Goal: Transaction & Acquisition: Purchase product/service

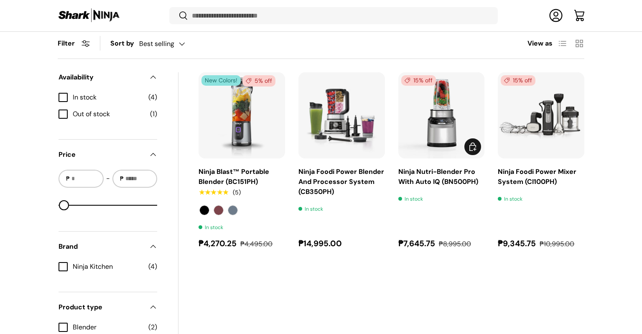
scroll to position [287, 0]
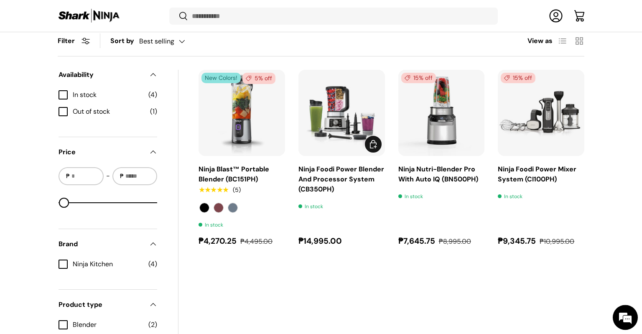
click at [0, 0] on img "Ninja Foodi Power Blender And Processor System (CB350PH)" at bounding box center [0, 0] width 0 height 0
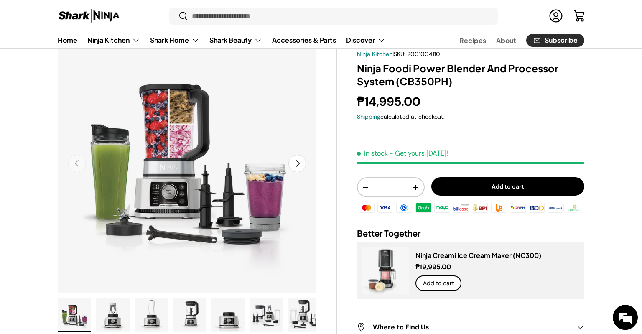
click at [195, 311] on img "Gallery Viewer" at bounding box center [189, 314] width 33 height 33
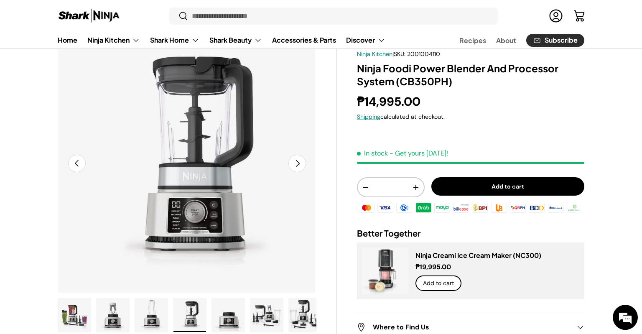
click at [271, 313] on img "Gallery Viewer" at bounding box center [266, 314] width 33 height 33
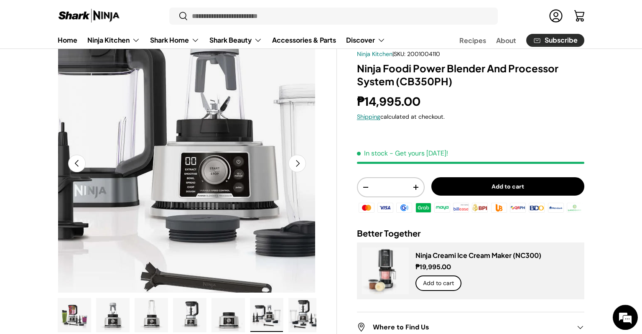
click at [196, 172] on img "Gallery Viewer" at bounding box center [186, 163] width 259 height 259
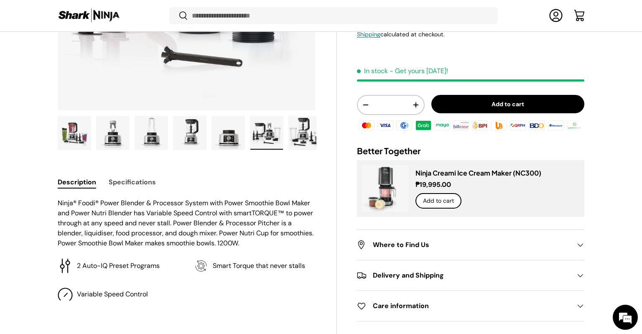
scroll to position [234, 0]
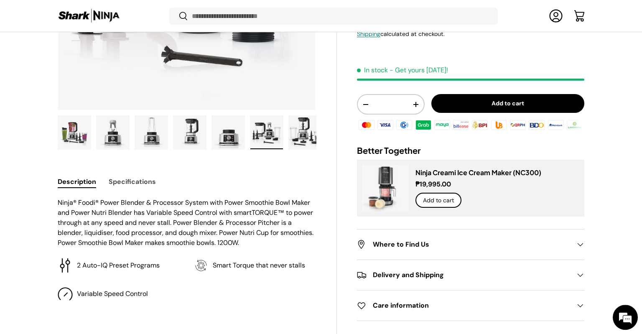
click at [122, 178] on button "Specifications" at bounding box center [132, 181] width 47 height 19
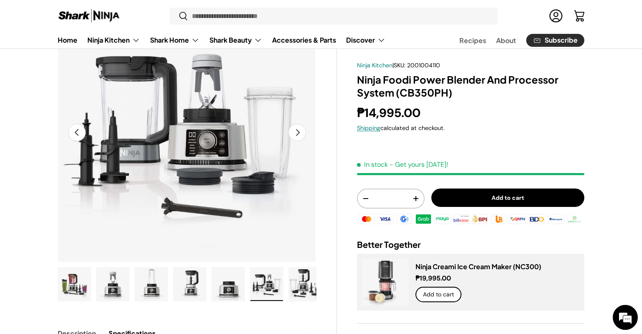
scroll to position [84, 0]
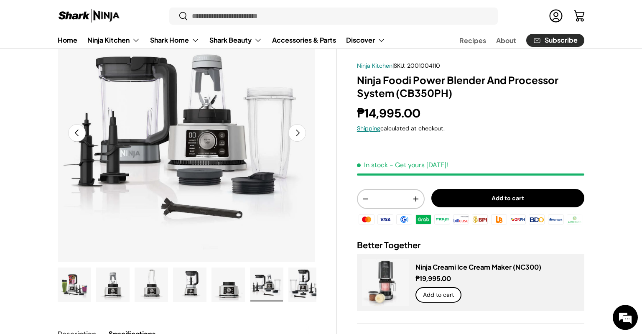
click at [148, 282] on img "Gallery Viewer" at bounding box center [151, 284] width 33 height 33
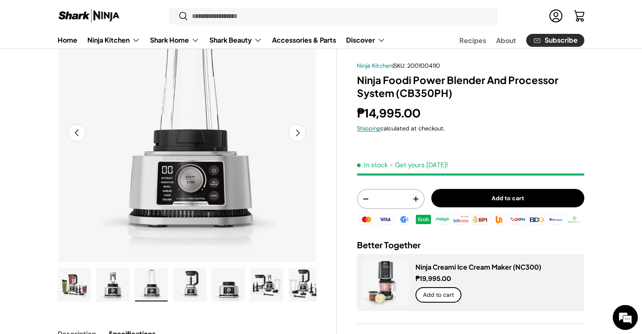
click at [112, 288] on img "Gallery Viewer" at bounding box center [113, 284] width 33 height 33
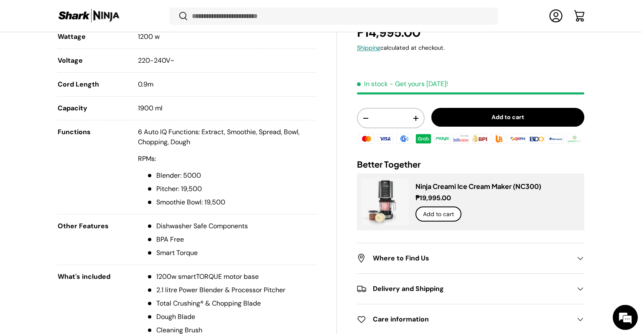
scroll to position [471, 0]
click at [415, 191] on link "Ninja Creami Ice Cream Maker (NC300)" at bounding box center [478, 186] width 126 height 9
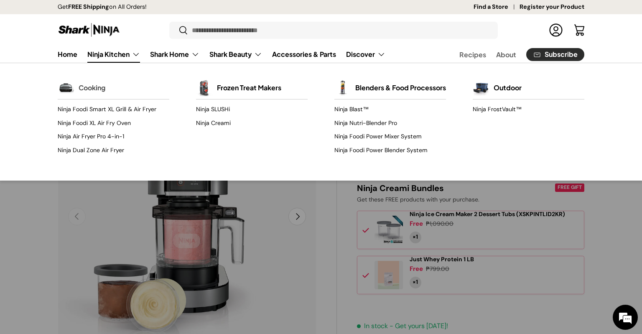
click at [91, 91] on link "Cooking" at bounding box center [92, 88] width 27 height 18
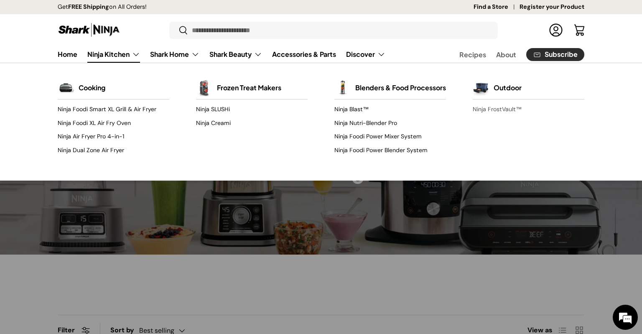
click at [499, 107] on link "Ninja FrostVault™" at bounding box center [529, 109] width 112 height 13
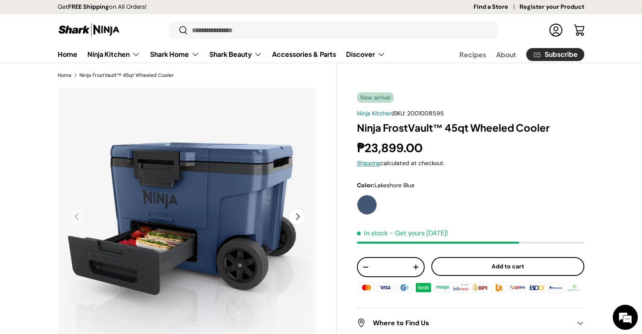
scroll to position [57, 0]
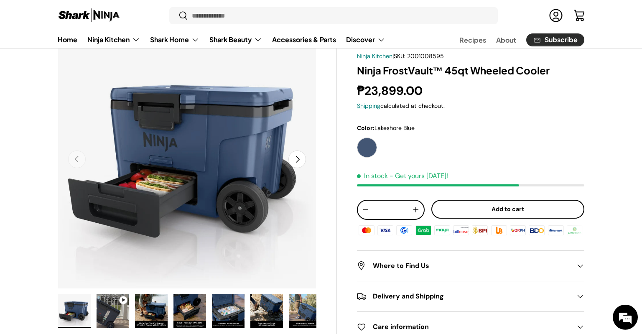
click at [295, 162] on button "Next" at bounding box center [297, 159] width 18 height 18
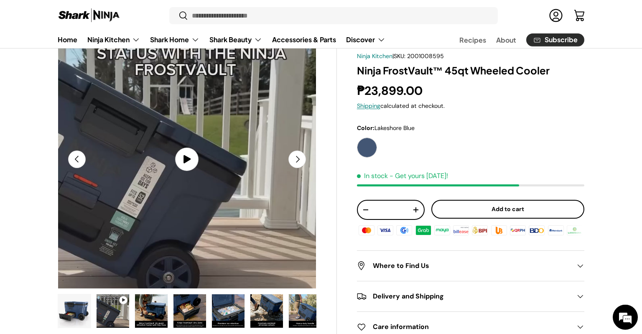
click at [295, 162] on button "Next" at bounding box center [297, 159] width 18 height 18
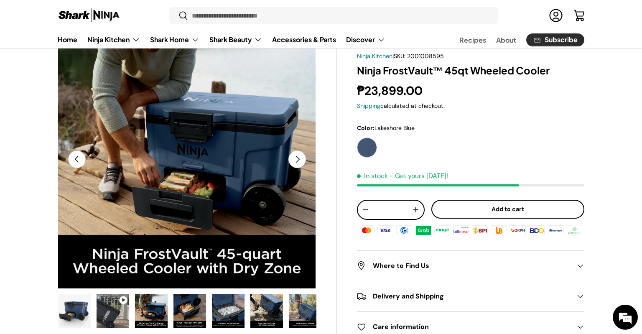
click at [295, 162] on button "Next" at bounding box center [297, 159] width 18 height 18
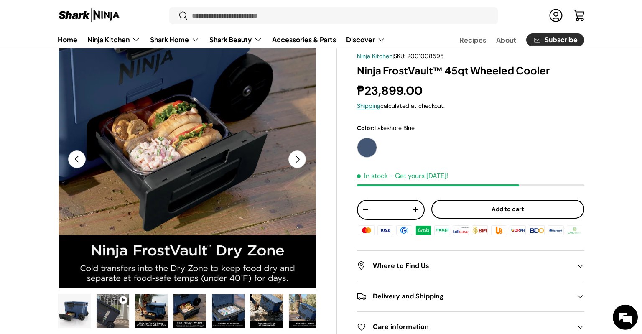
scroll to position [0, 789]
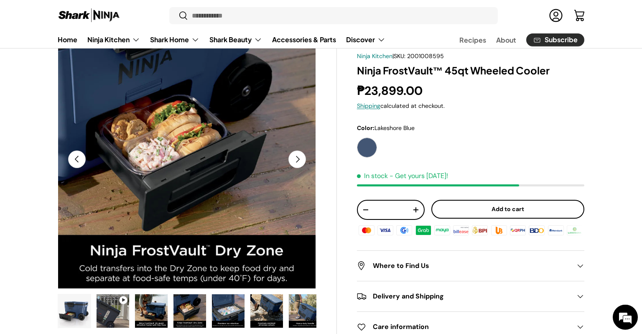
click at [295, 161] on button "Next" at bounding box center [297, 159] width 18 height 18
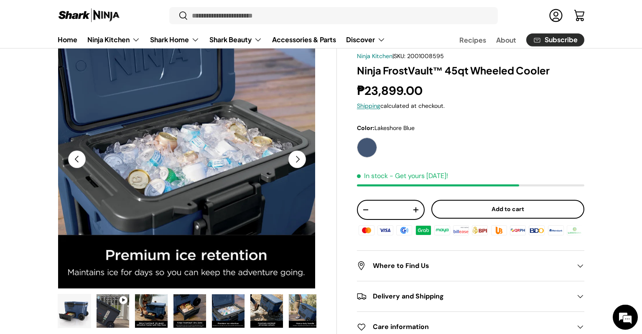
click at [295, 161] on button "Next" at bounding box center [297, 159] width 18 height 18
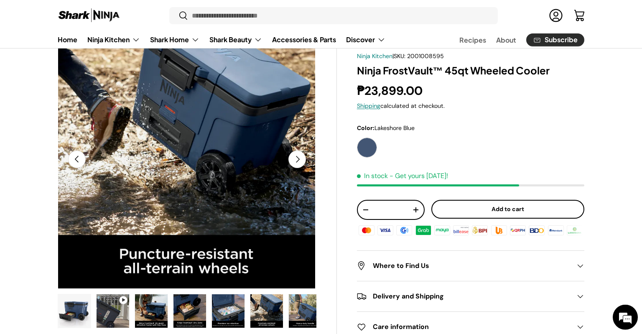
click at [295, 161] on button "Next" at bounding box center [297, 159] width 18 height 18
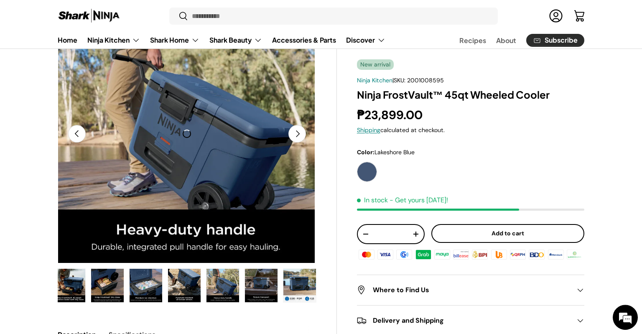
scroll to position [0, 1578]
click at [297, 148] on img "Gallery Viewer" at bounding box center [185, 134] width 259 height 259
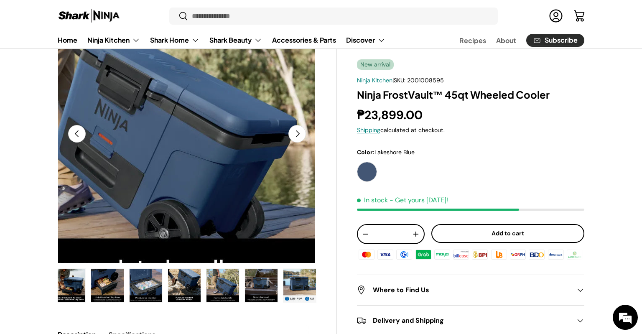
click at [298, 143] on img "Gallery Viewer" at bounding box center [185, 134] width 259 height 259
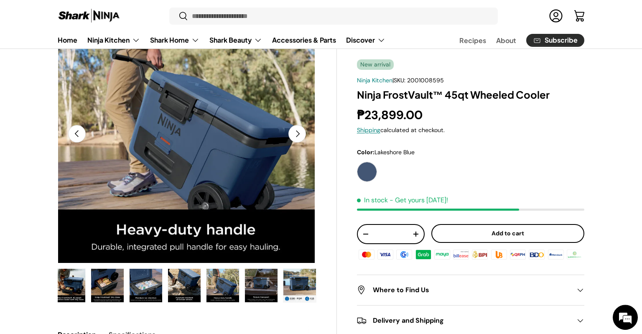
click at [298, 140] on button "Next" at bounding box center [297, 134] width 18 height 18
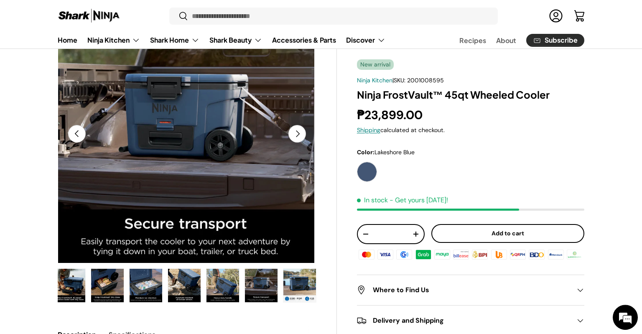
scroll to position [0, 1841]
